Goal: Navigation & Orientation: Find specific page/section

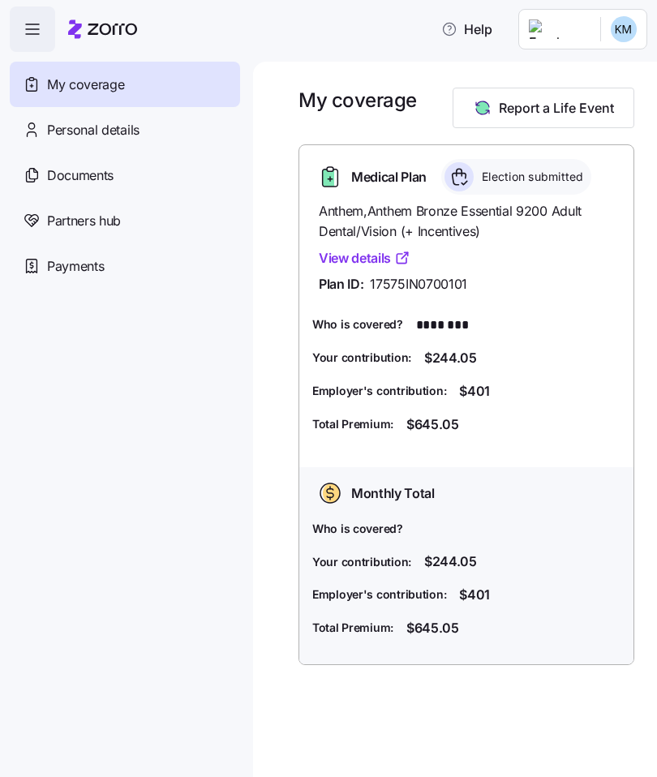
click at [32, 34] on icon "button" at bounding box center [32, 28] width 19 height 19
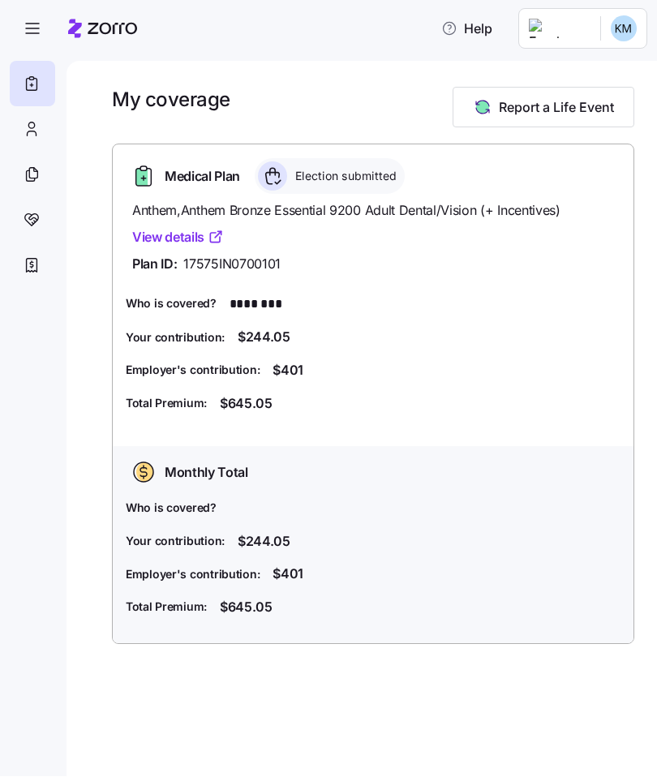
click at [35, 172] on icon at bounding box center [36, 171] width 4 height 4
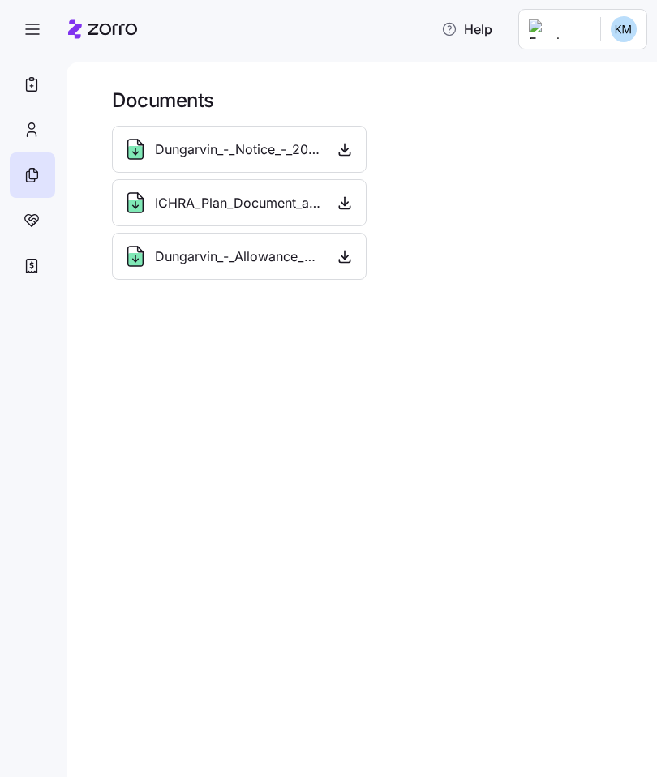
click at [36, 131] on icon at bounding box center [32, 129] width 18 height 19
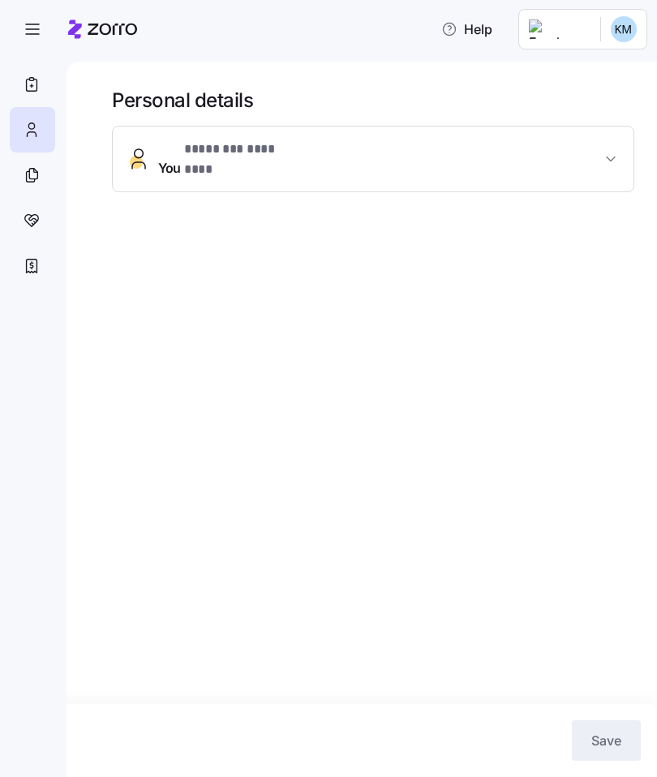
click at [285, 143] on span "* ******** ******** *" at bounding box center [244, 148] width 120 height 19
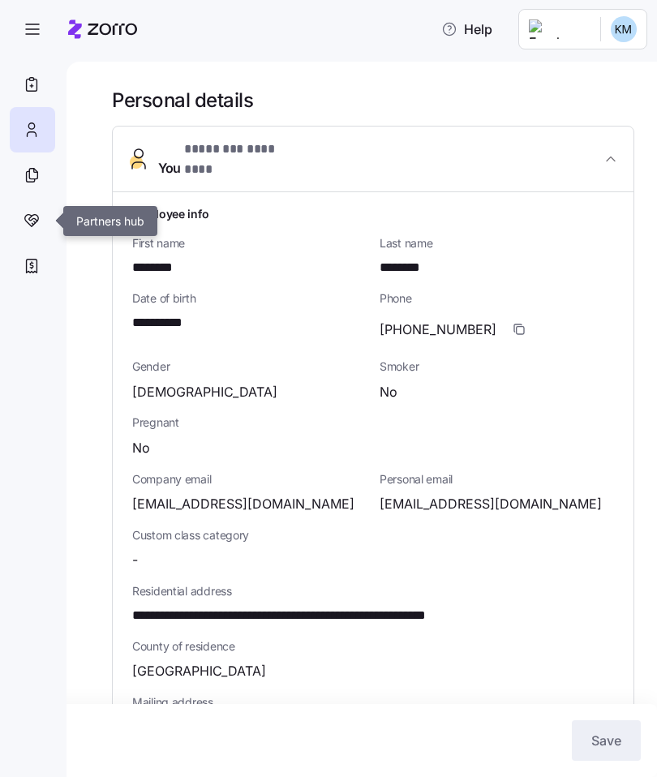
click at [36, 224] on icon at bounding box center [32, 220] width 18 height 19
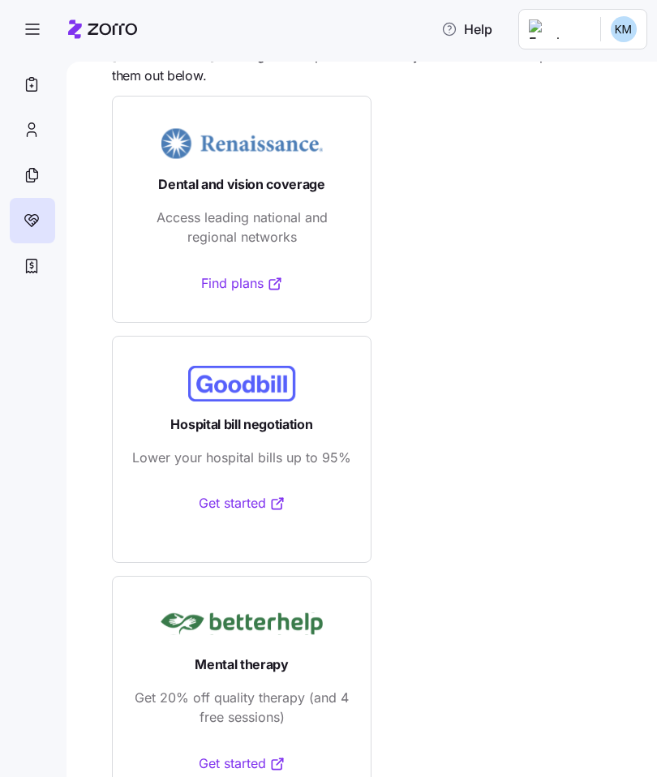
scroll to position [76, 0]
click at [284, 498] on icon at bounding box center [277, 504] width 16 height 16
click at [32, 32] on icon "button" at bounding box center [32, 28] width 19 height 19
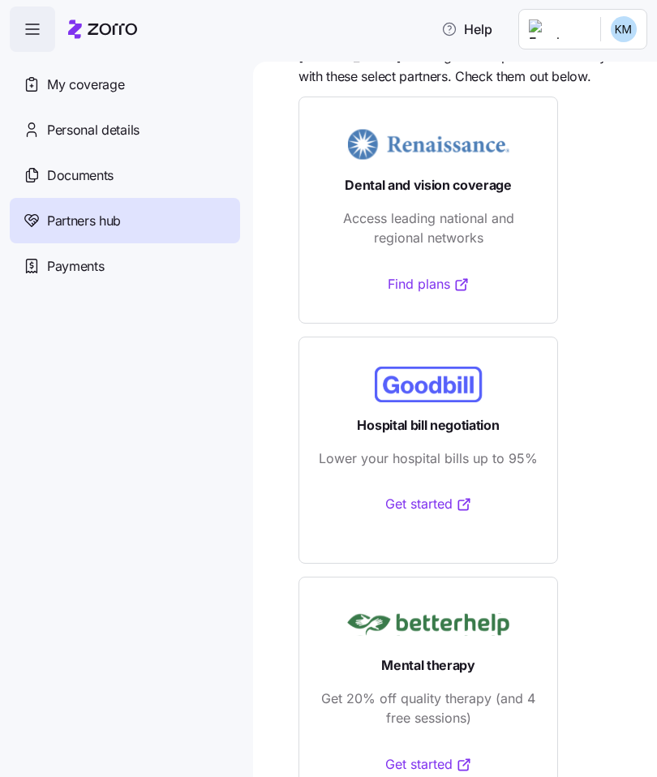
click at [105, 89] on span "My coverage" at bounding box center [85, 85] width 77 height 20
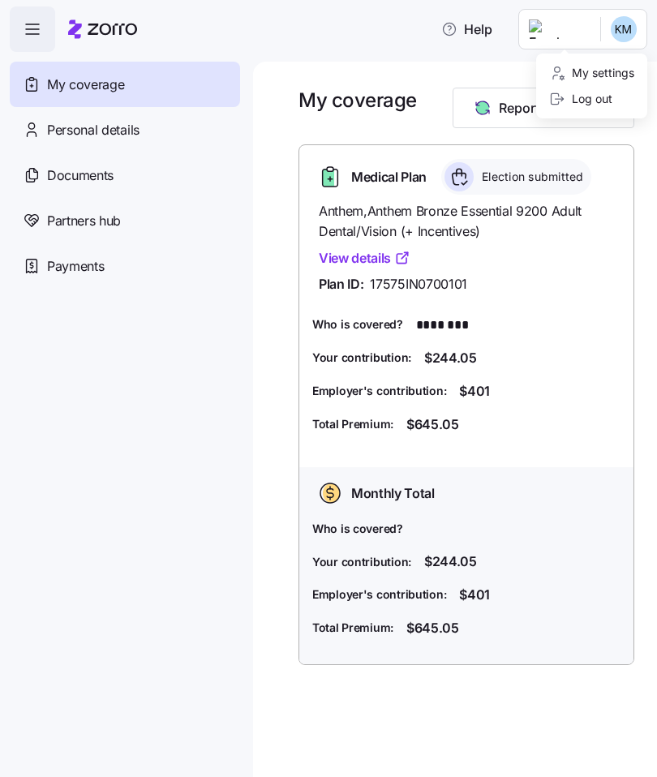
click at [284, 32] on html "Help My coverage Personal details Documents Partners hub Payments My coverage R…" at bounding box center [328, 383] width 657 height 767
click at [84, 262] on span "Payments" at bounding box center [75, 266] width 57 height 20
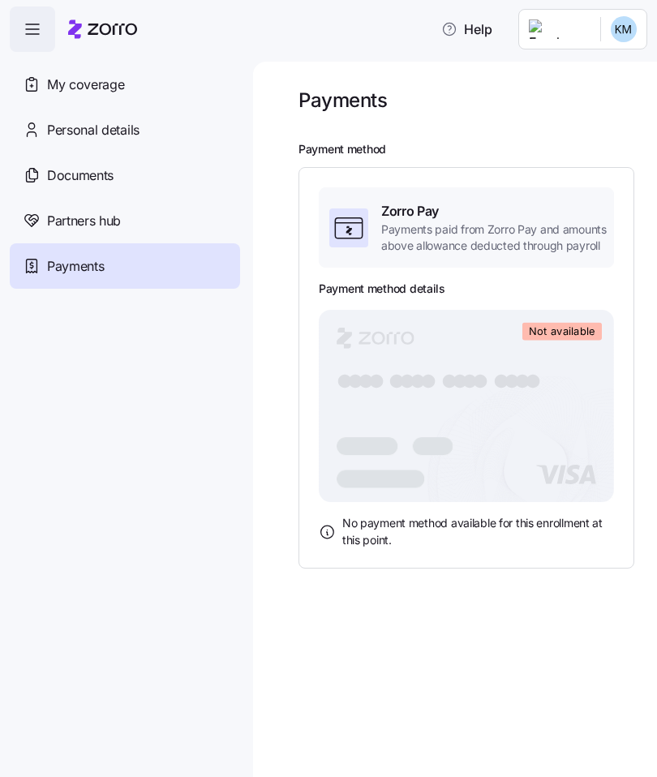
click at [609, 110] on div "Payments" at bounding box center [466, 100] width 336 height 25
